Goal: Information Seeking & Learning: Find specific fact

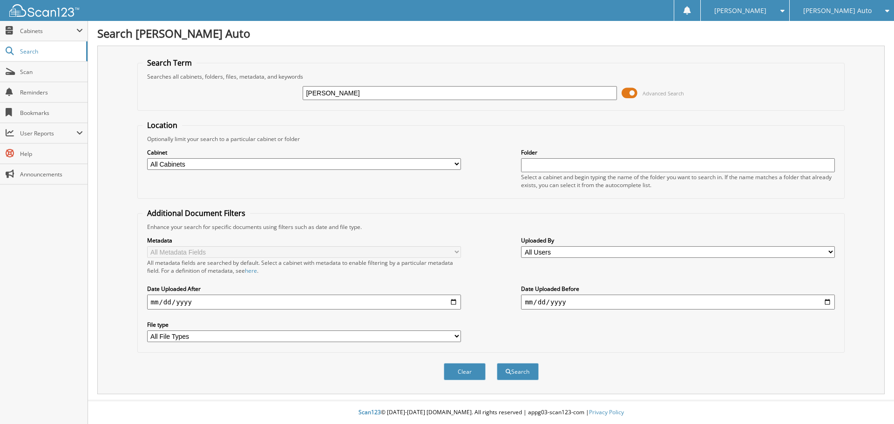
type input "[PERSON_NAME]"
click at [497, 363] on button "Search" at bounding box center [518, 371] width 42 height 17
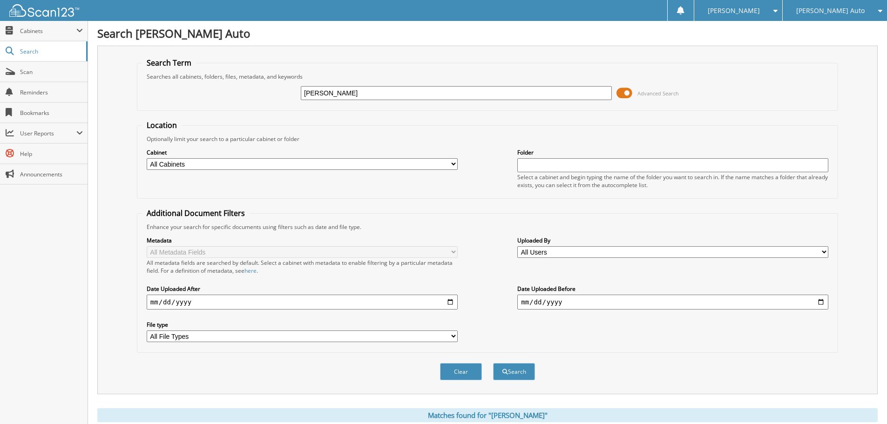
click at [626, 94] on span at bounding box center [624, 93] width 16 height 14
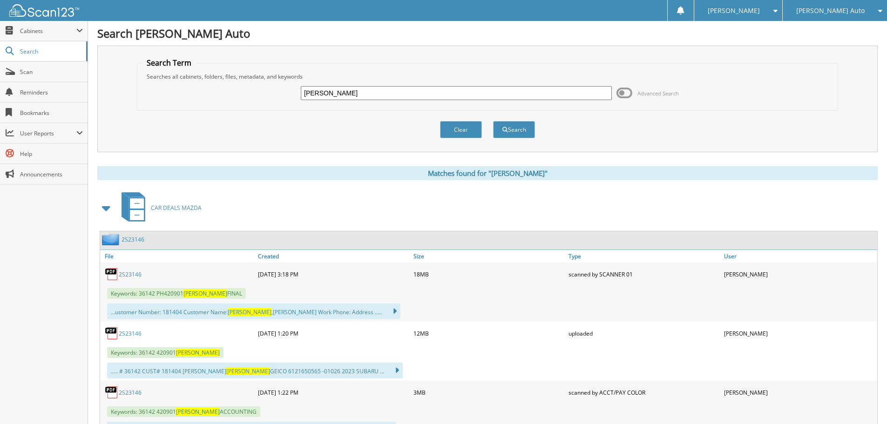
click at [107, 208] on span at bounding box center [106, 208] width 13 height 17
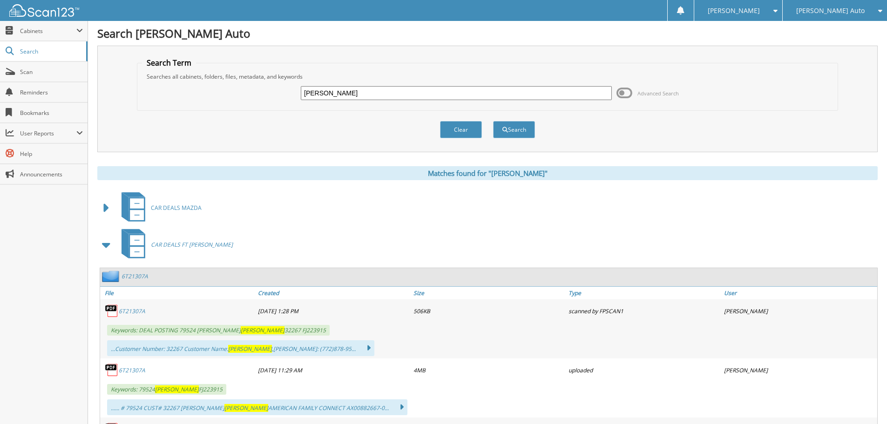
click at [107, 249] on span at bounding box center [106, 244] width 13 height 17
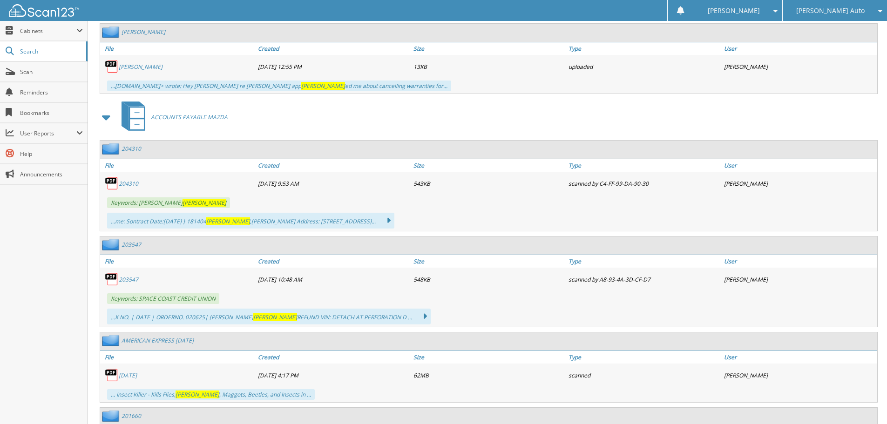
scroll to position [1210, 0]
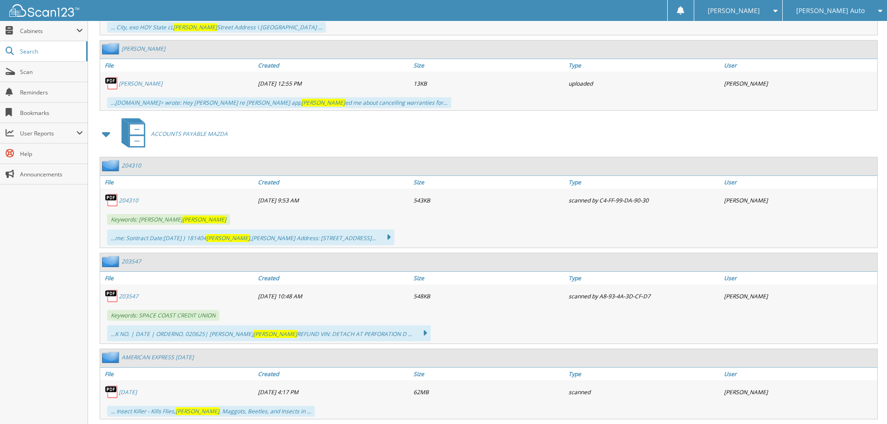
click at [131, 202] on link "204310" at bounding box center [129, 200] width 20 height 8
